Goal: Find specific page/section: Find specific page/section

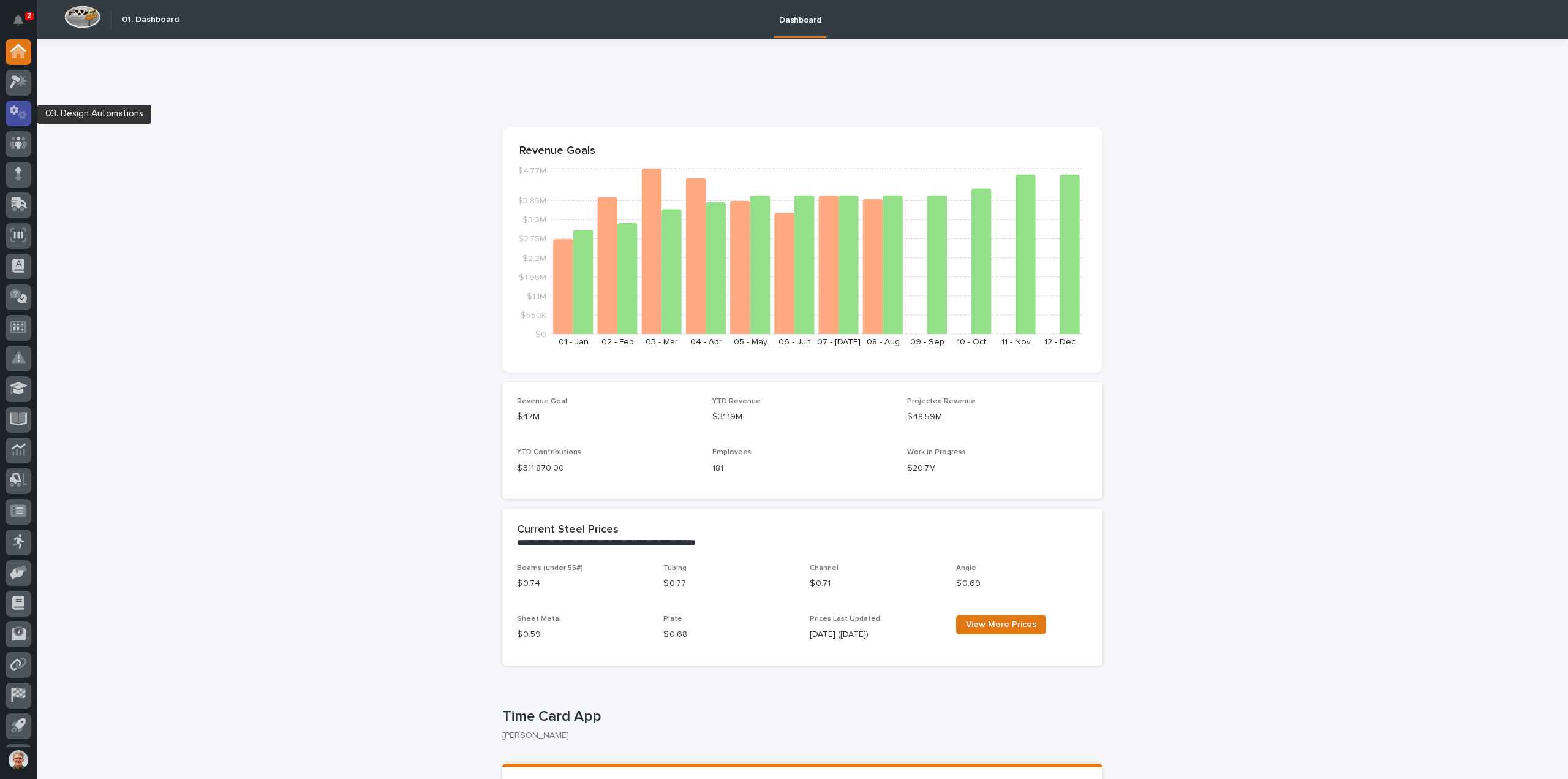
click at [23, 112] on icon at bounding box center [23, 115] width 9 height 8
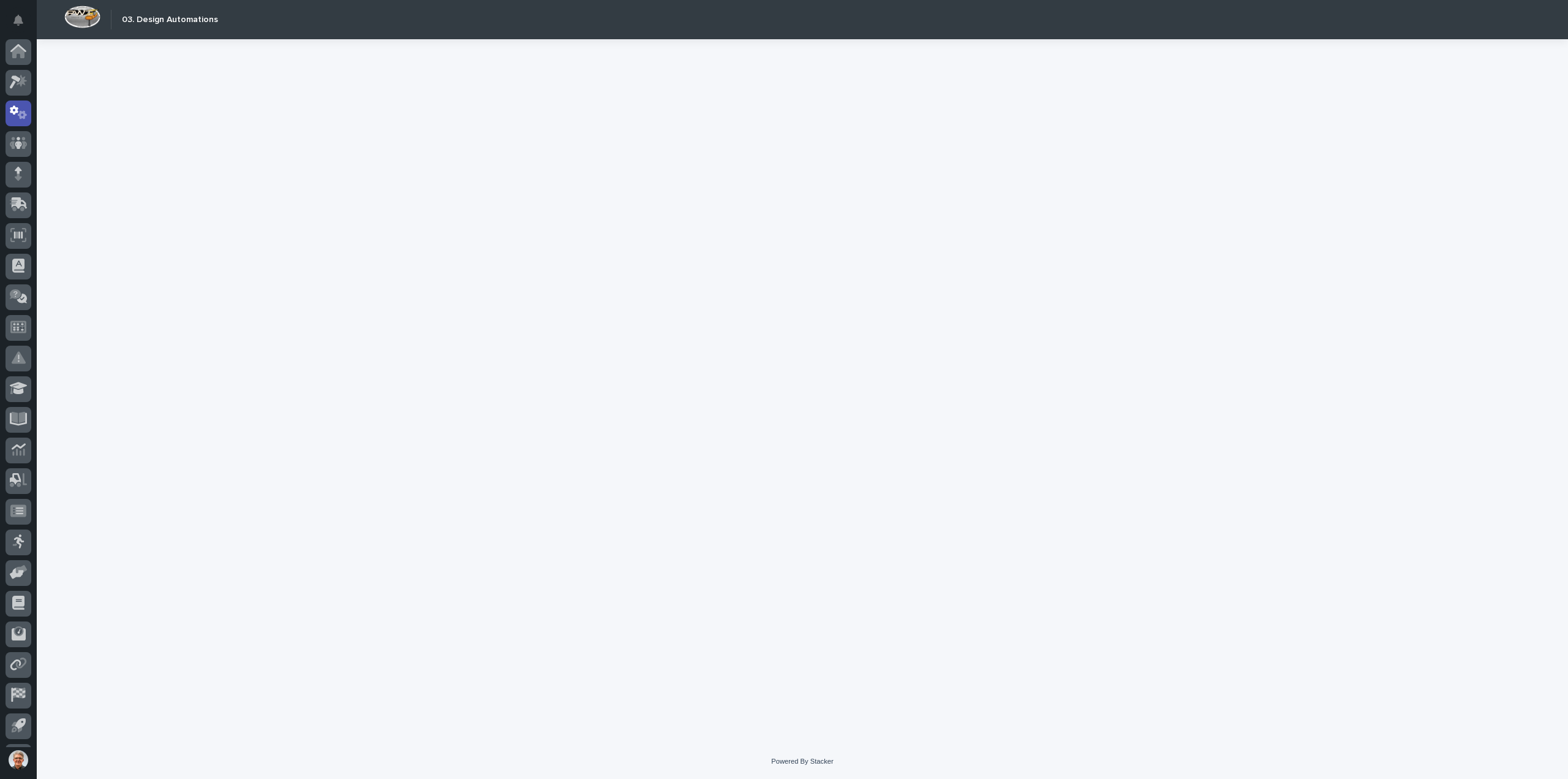
scroll to position [27, 0]
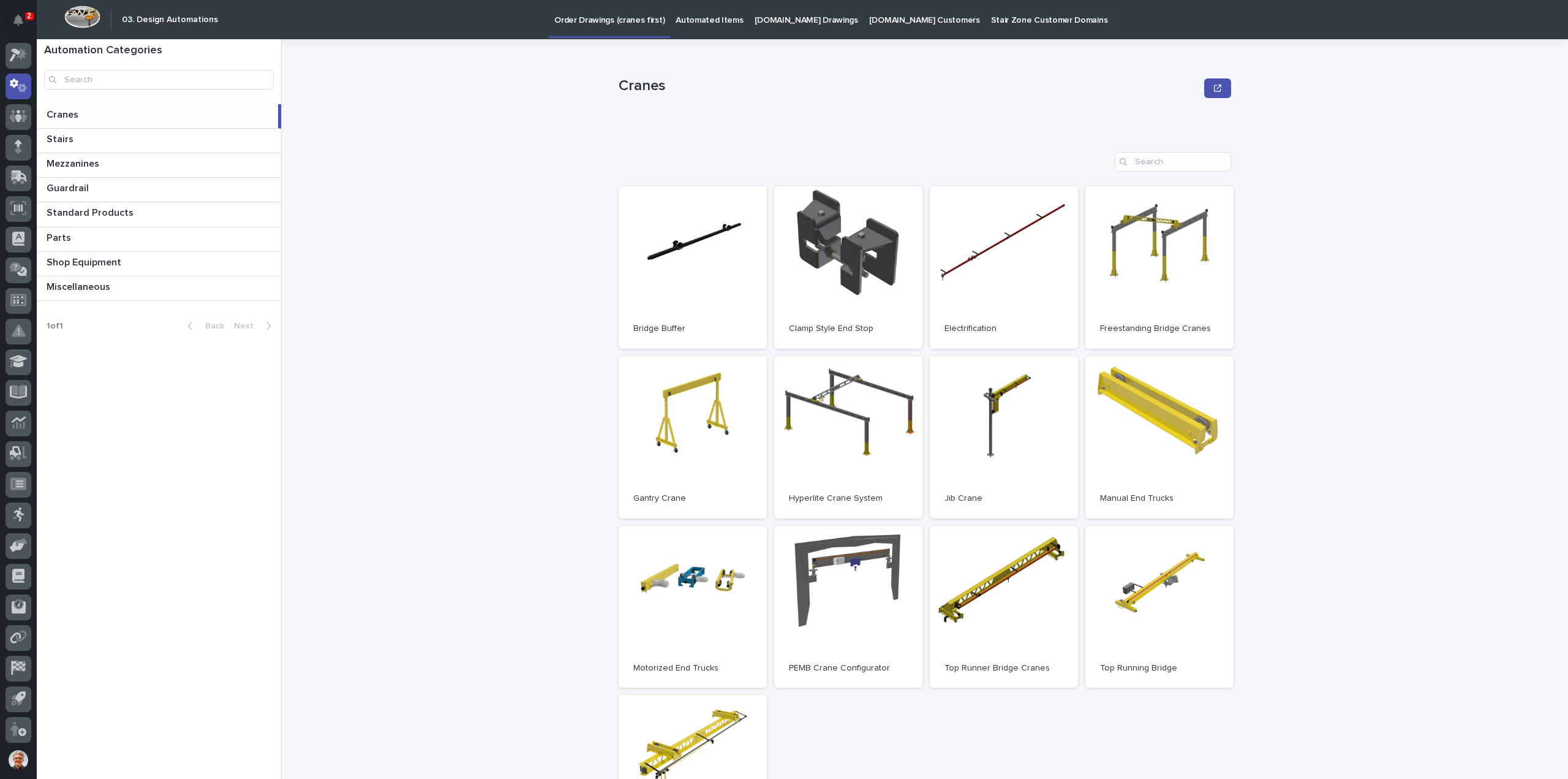
click at [789, 15] on p "[DOMAIN_NAME] Drawings" at bounding box center [807, 13] width 103 height 26
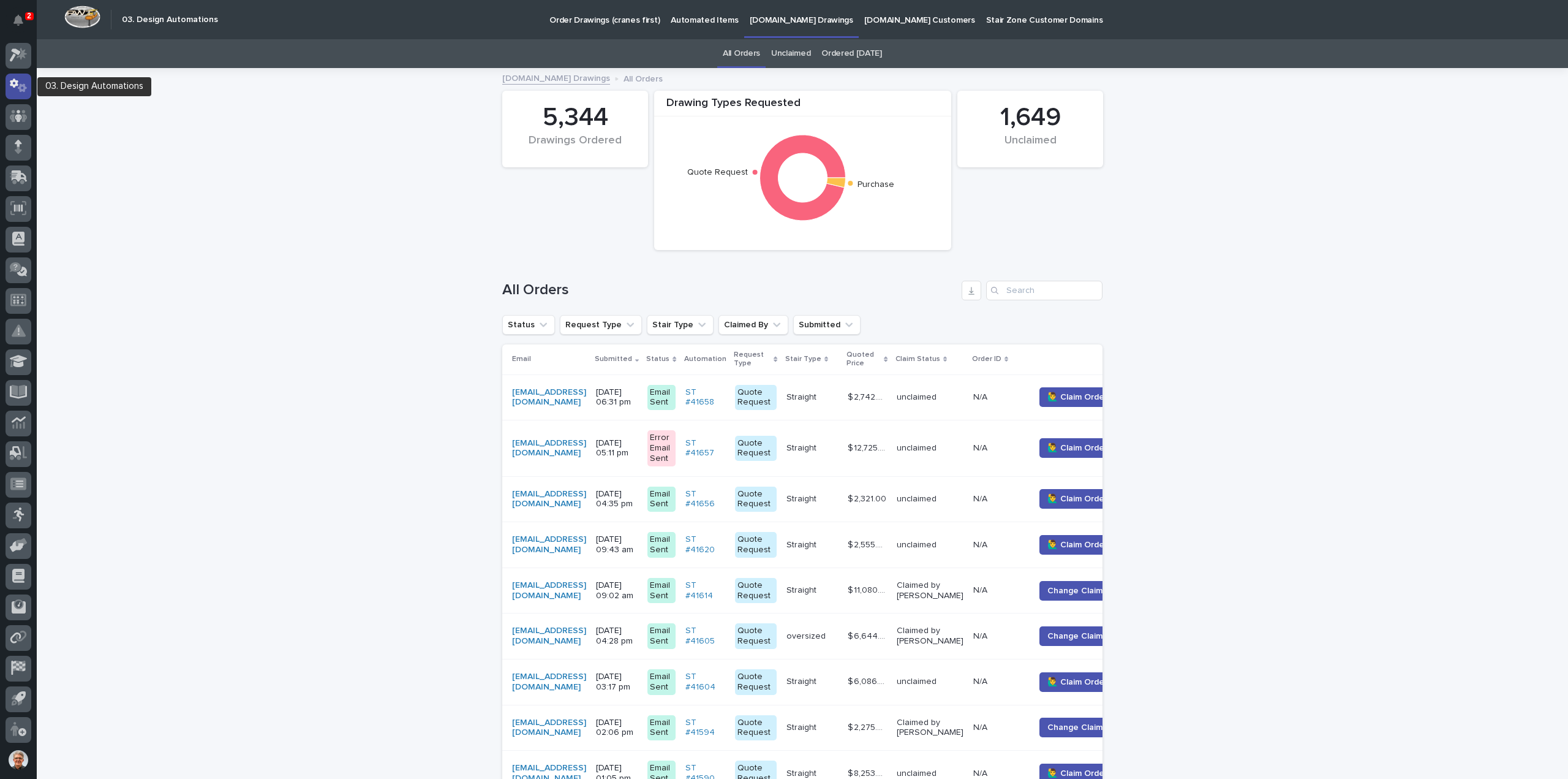
click at [17, 81] on icon at bounding box center [19, 86] width 18 height 14
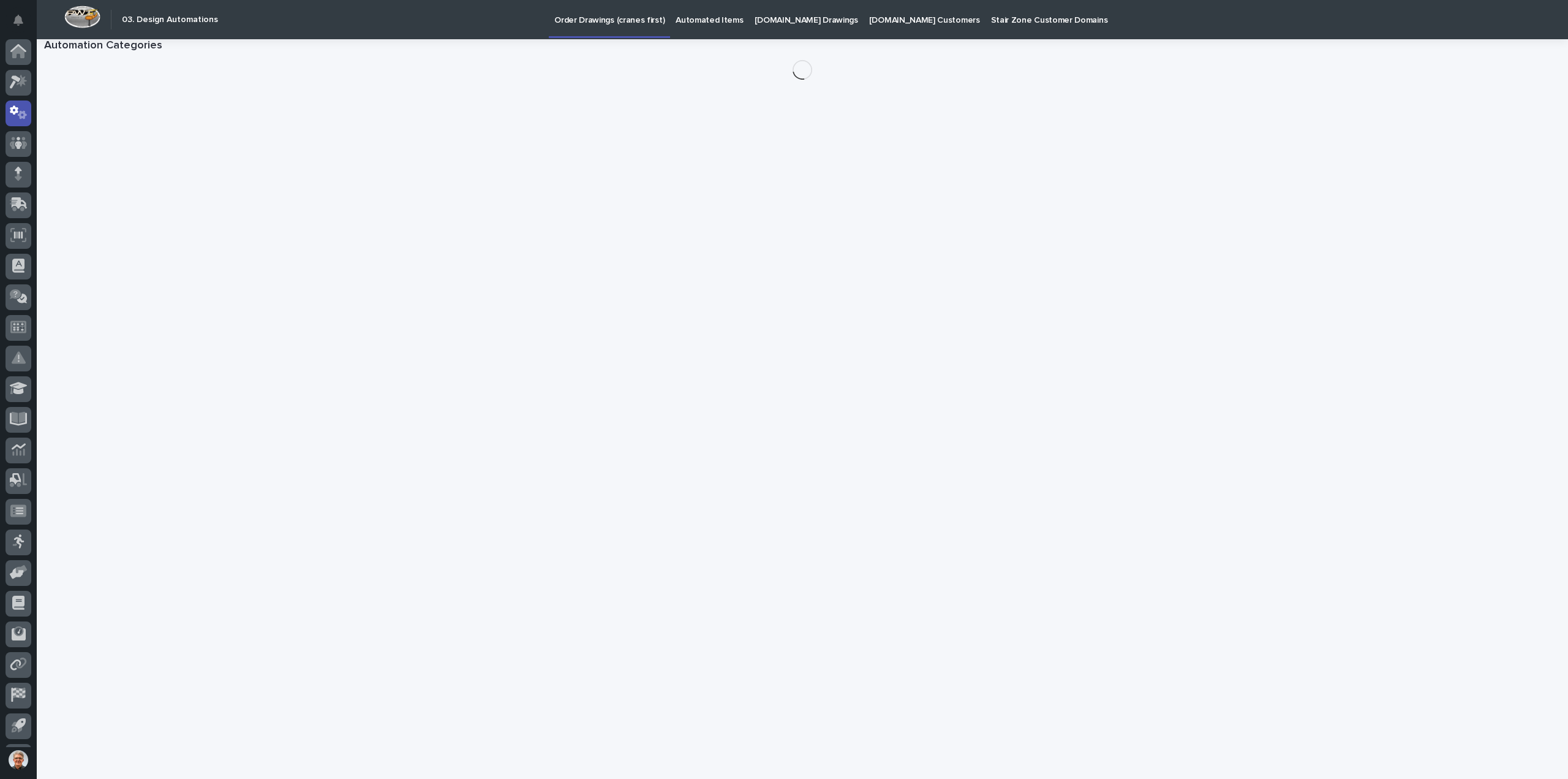
scroll to position [27, 0]
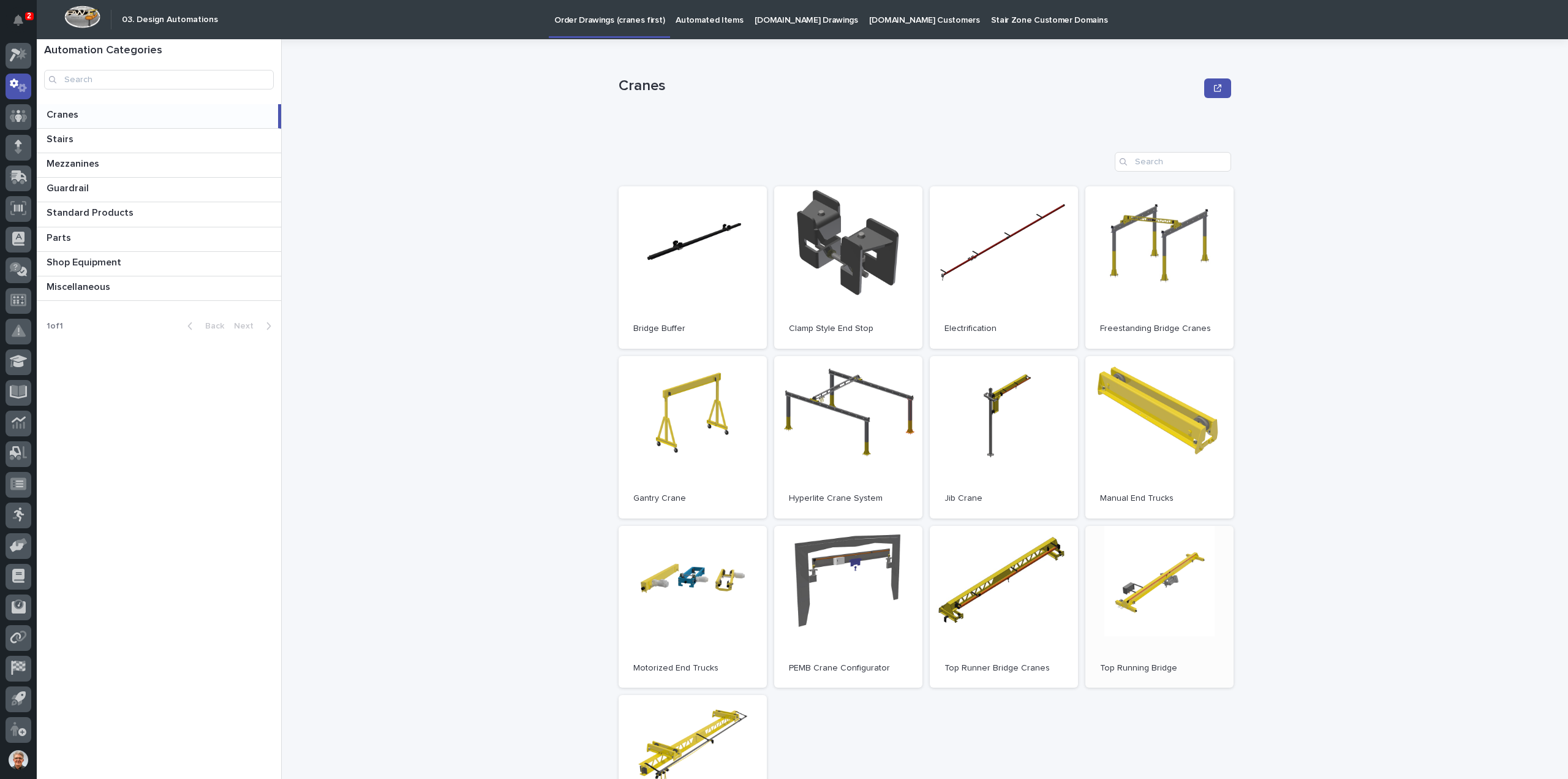
click at [1156, 572] on link "Open" at bounding box center [1160, 607] width 148 height 163
click at [21, 51] on icon at bounding box center [22, 54] width 10 height 12
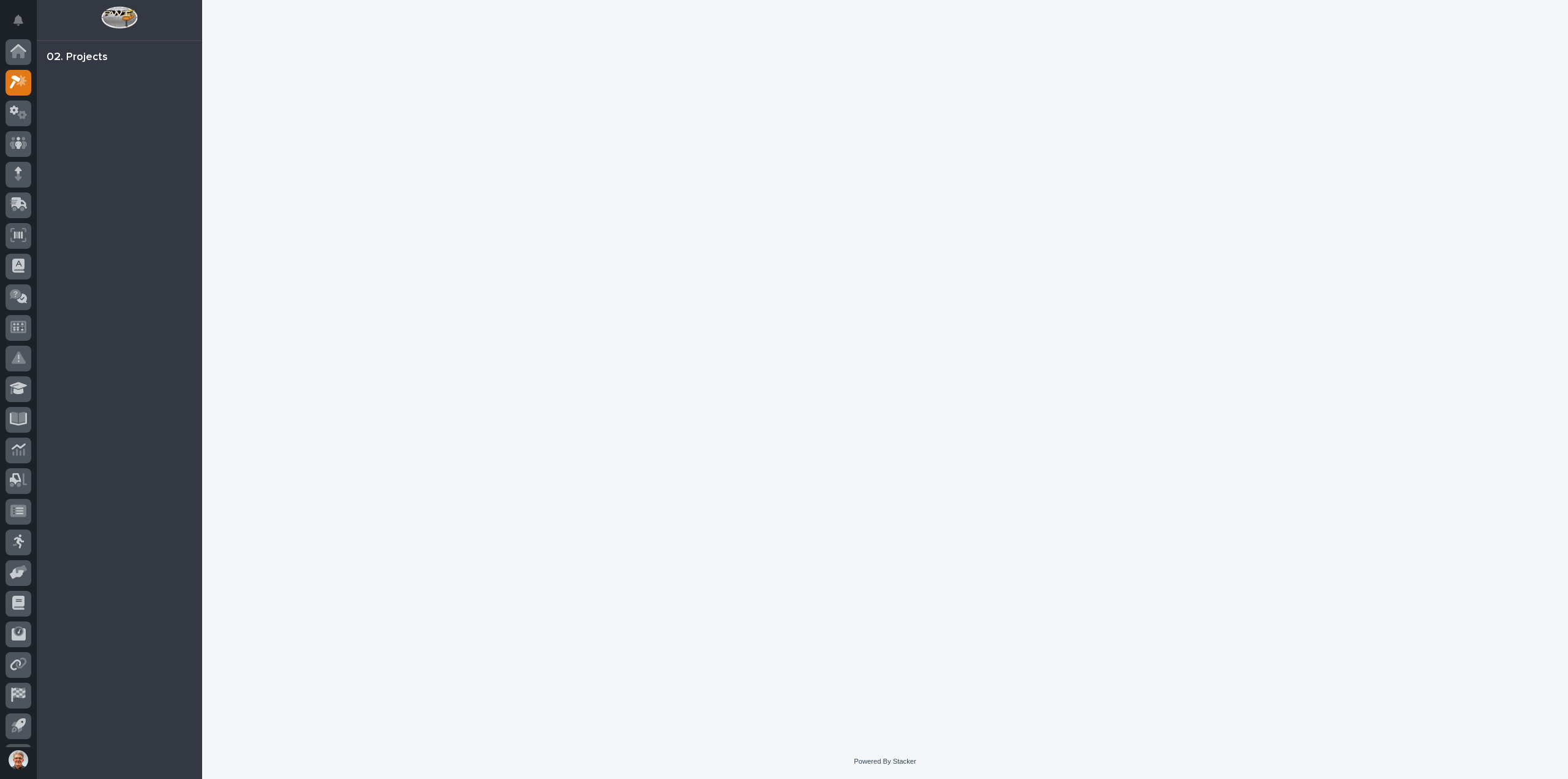
scroll to position [27, 0]
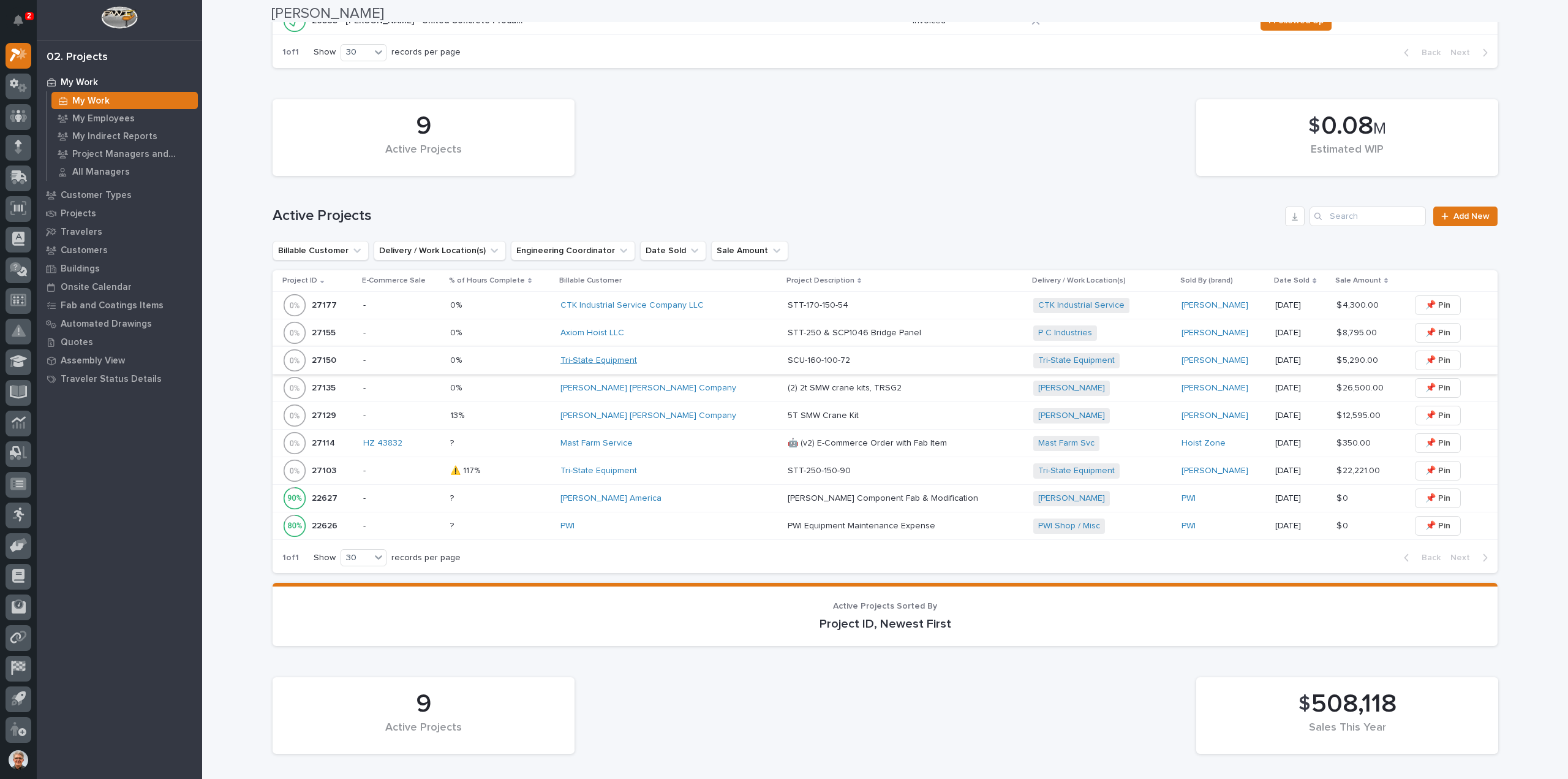
scroll to position [408, 0]
click at [632, 411] on link "[PERSON_NAME] [PERSON_NAME] Company" at bounding box center [648, 414] width 176 height 10
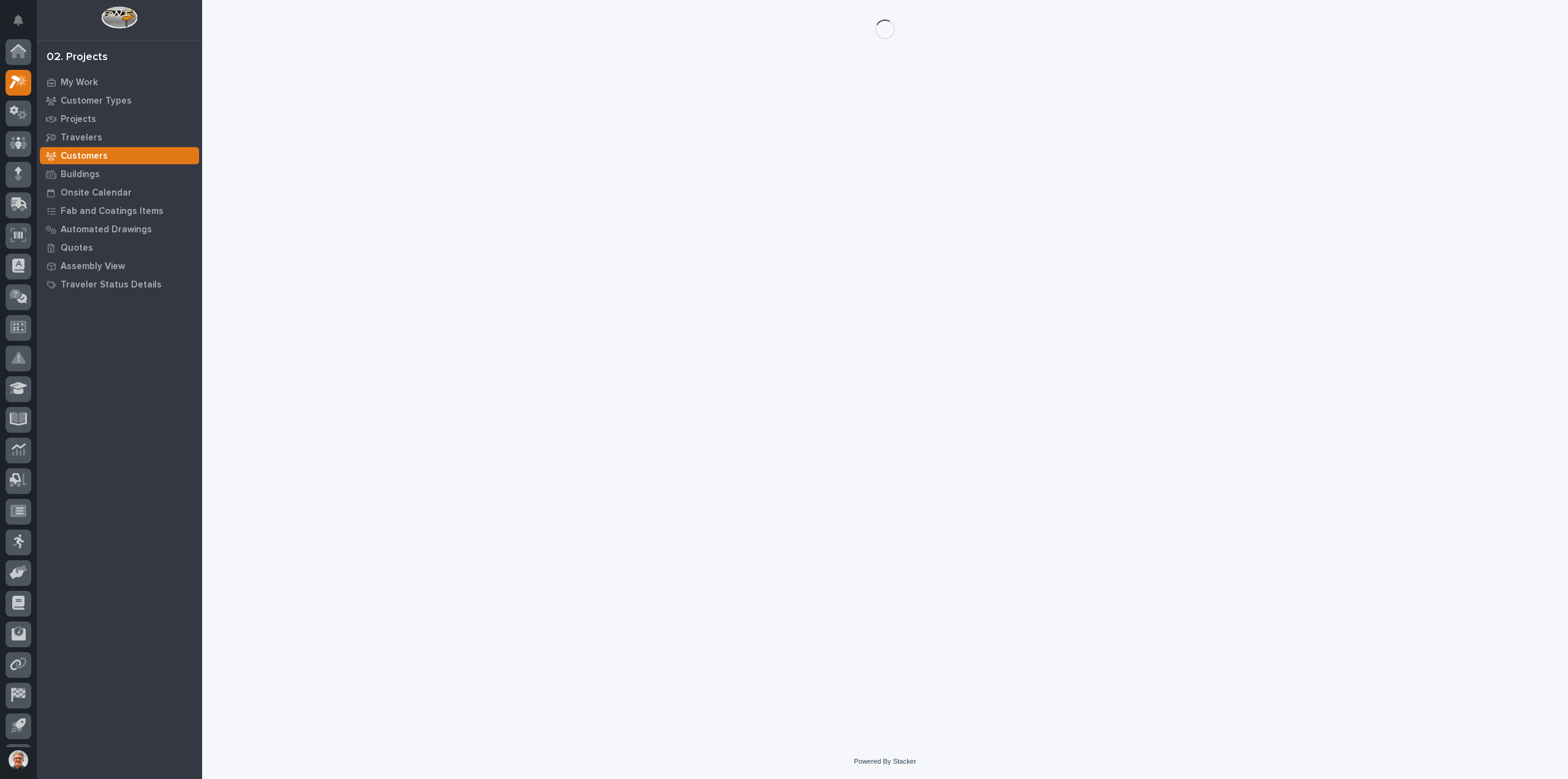
scroll to position [27, 0]
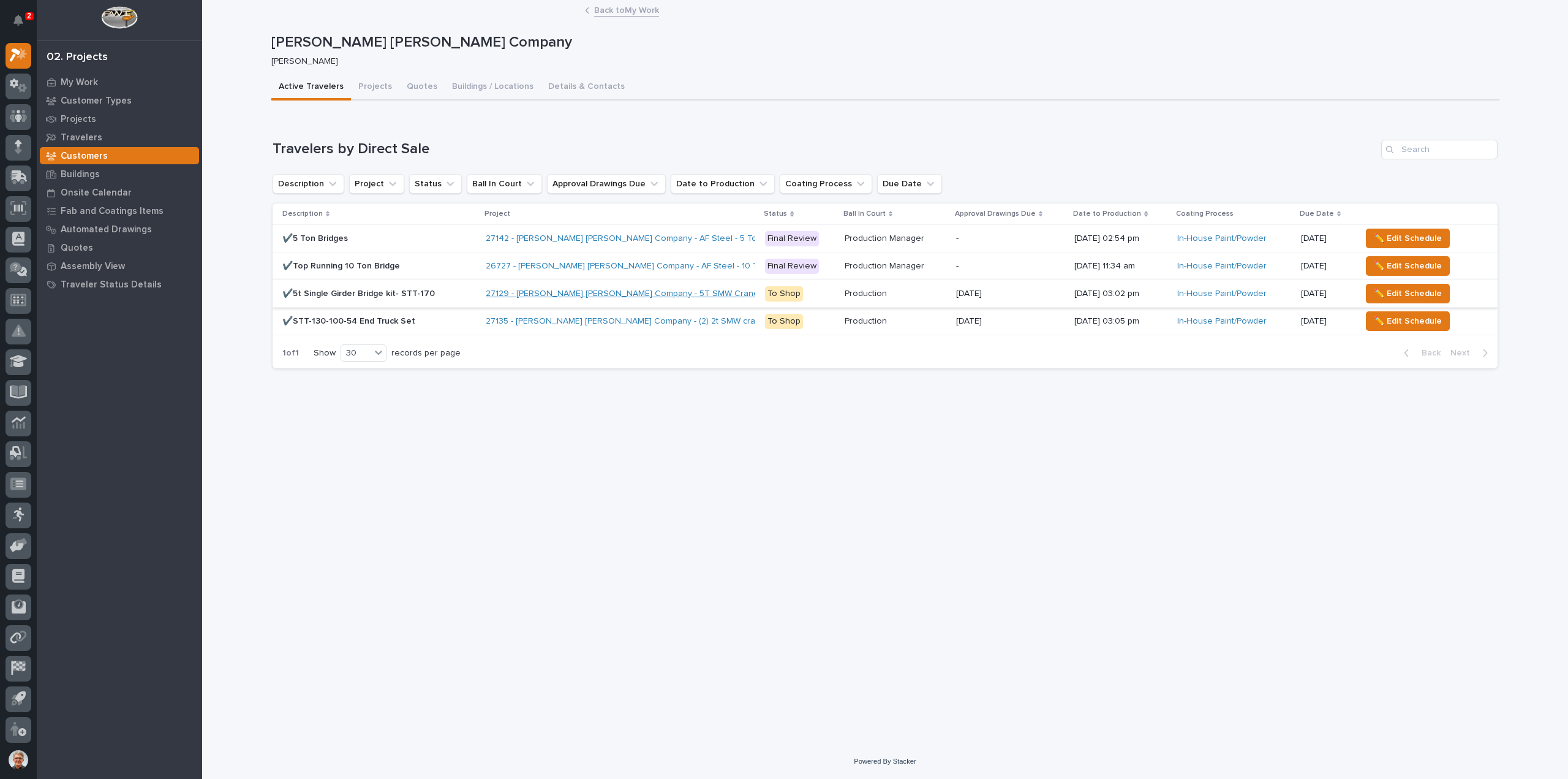
click at [592, 292] on link "27129 - [PERSON_NAME] [PERSON_NAME] Company - 5T SMW Crane Kit" at bounding box center [628, 294] width 285 height 10
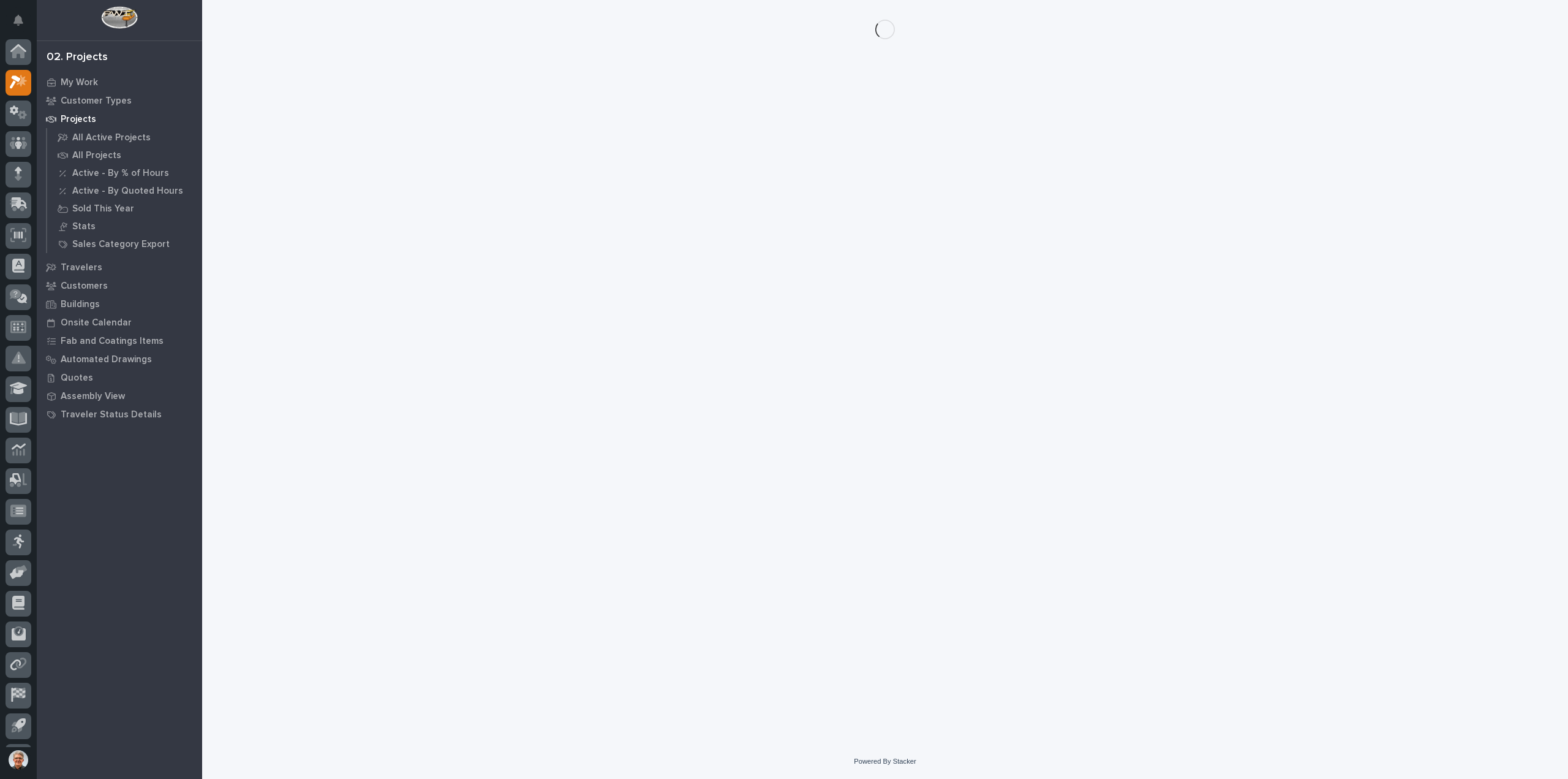
scroll to position [27, 0]
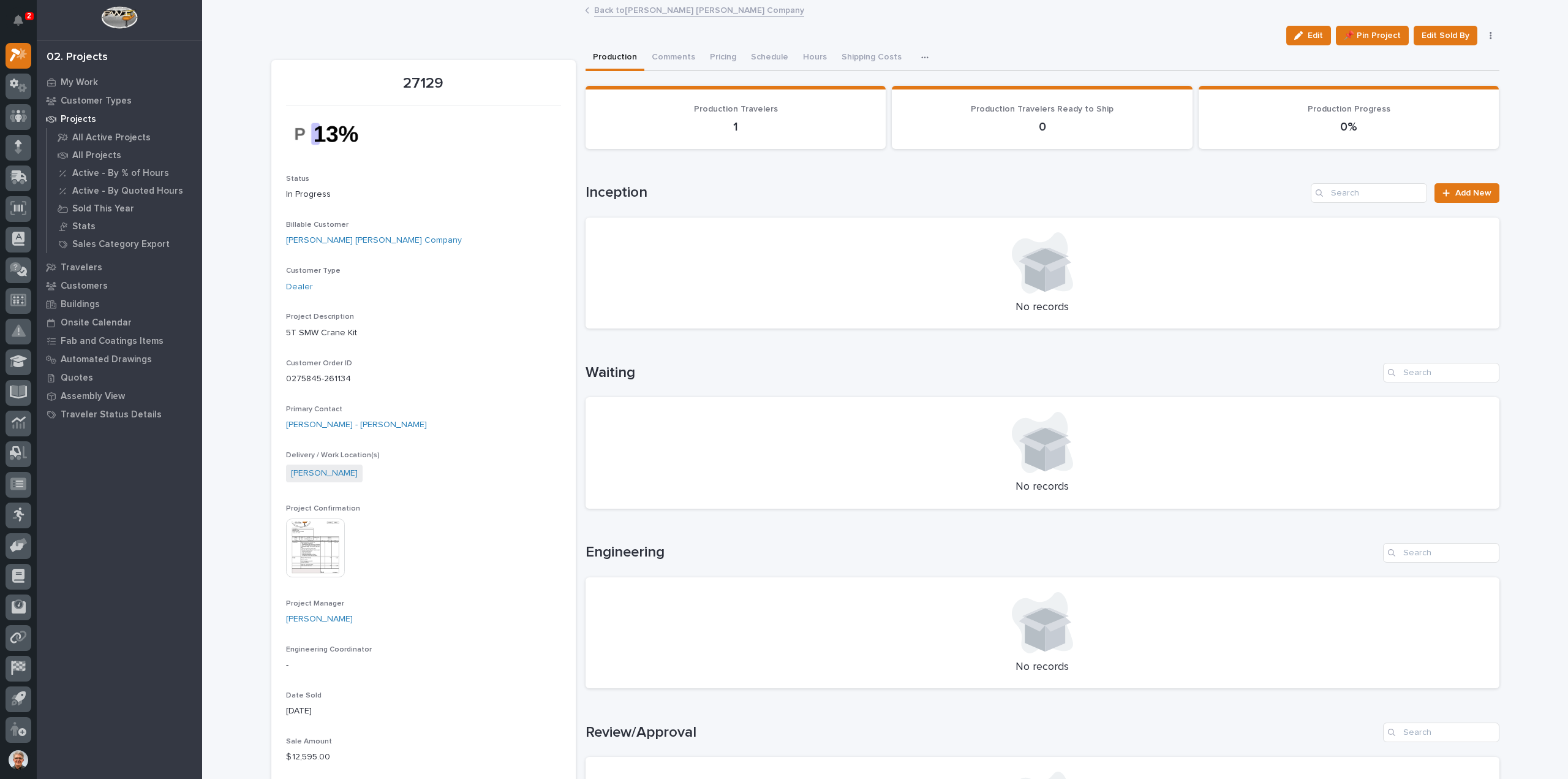
click at [312, 546] on img at bounding box center [315, 547] width 59 height 59
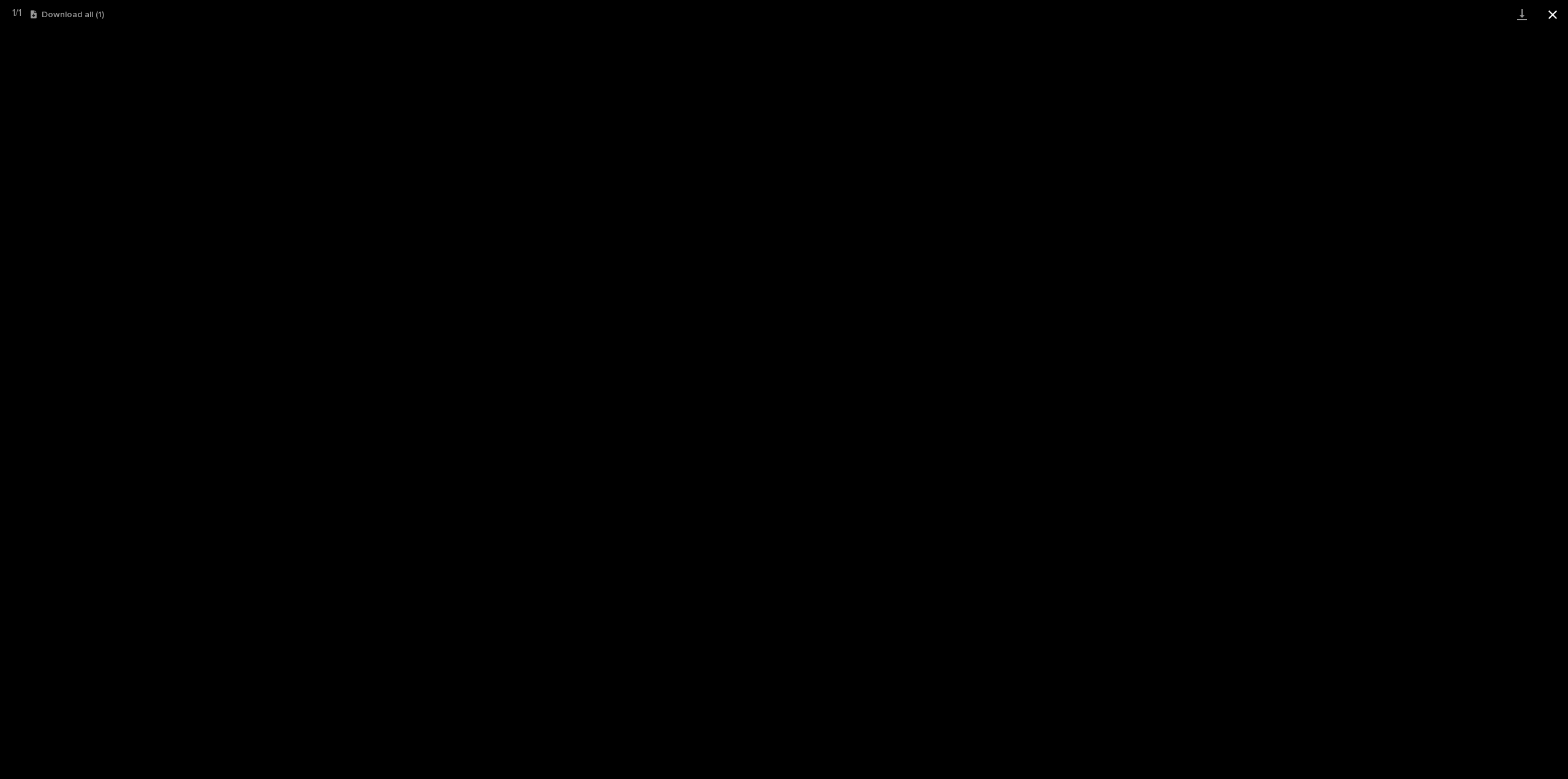
click at [1555, 14] on button "Close gallery" at bounding box center [1553, 14] width 30 height 29
